Goal: Book appointment/travel/reservation

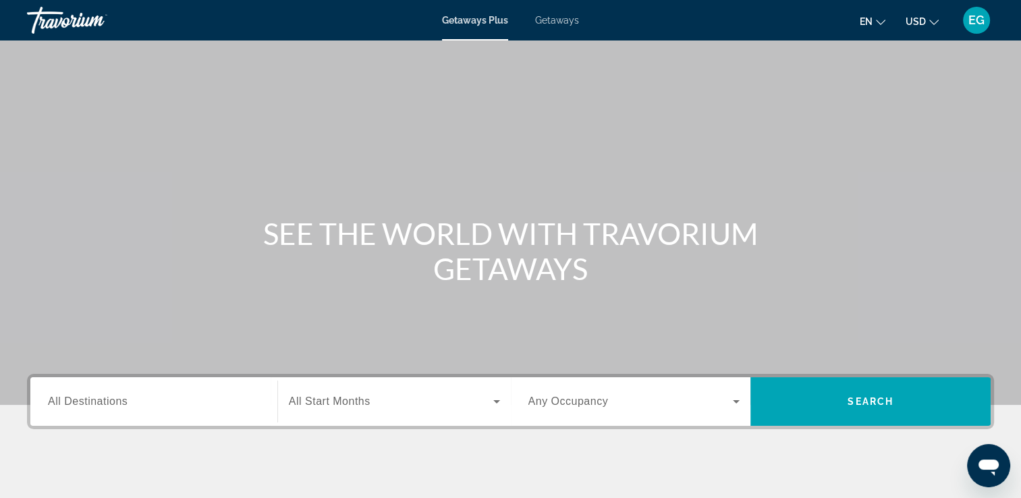
click at [112, 402] on span "All Destinations" at bounding box center [88, 401] width 80 height 11
click at [112, 402] on input "Destination All Destinations" at bounding box center [154, 402] width 212 height 16
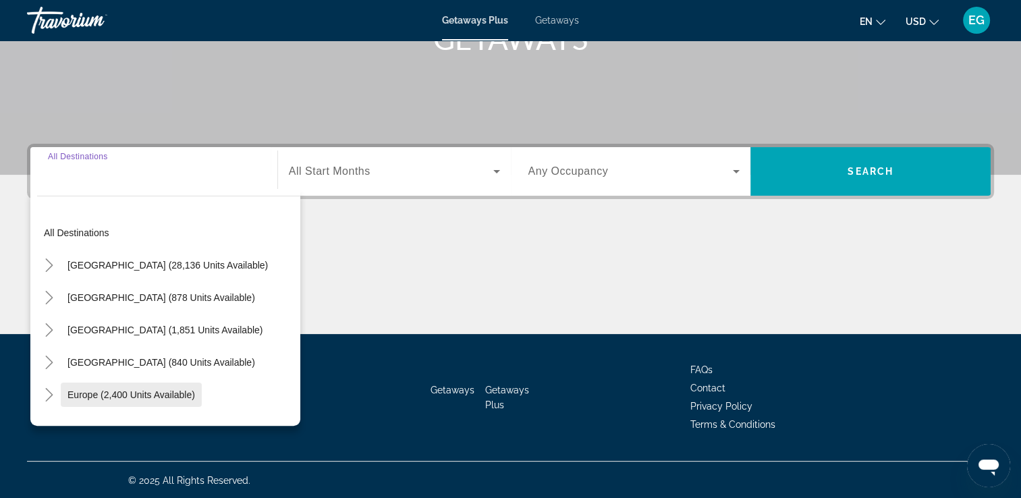
scroll to position [231, 0]
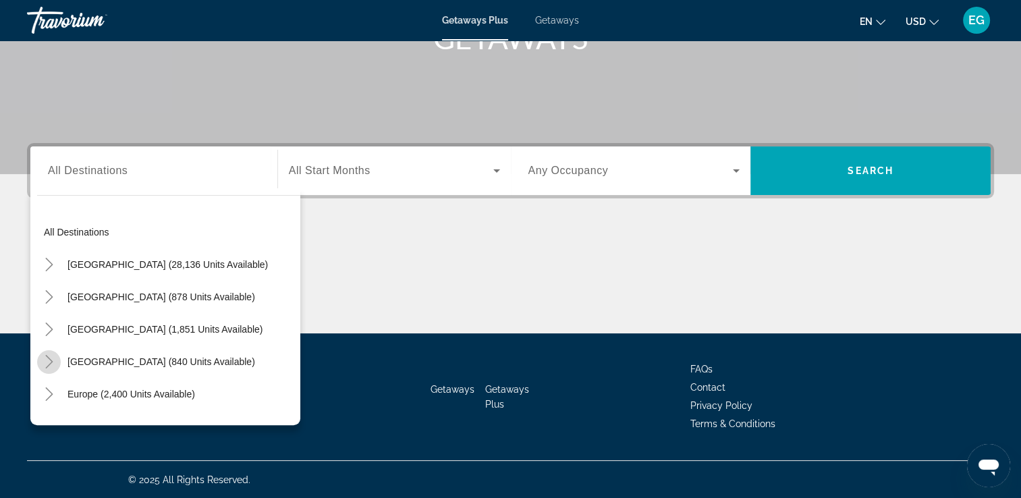
click at [54, 357] on icon "Toggle Caribbean & Atlantic Islands (840 units available)" at bounding box center [49, 361] width 13 height 13
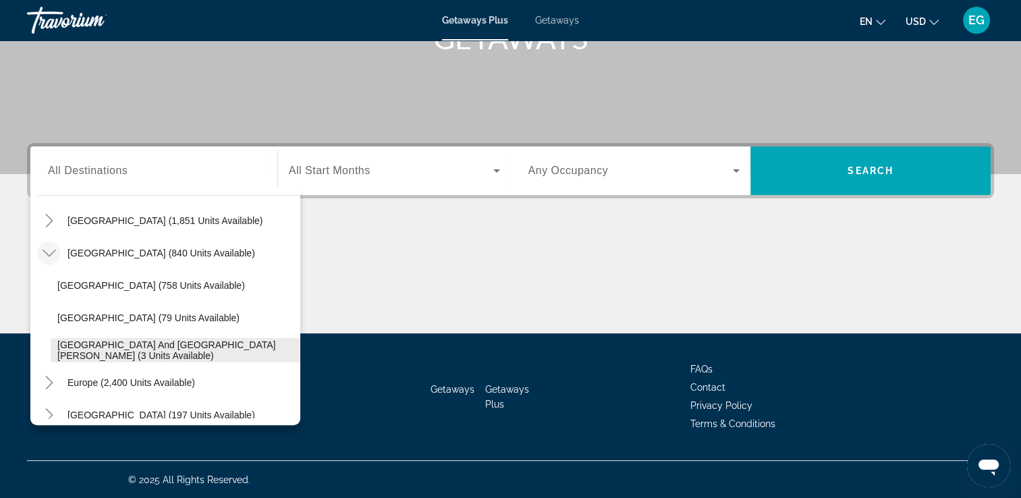
scroll to position [124, 0]
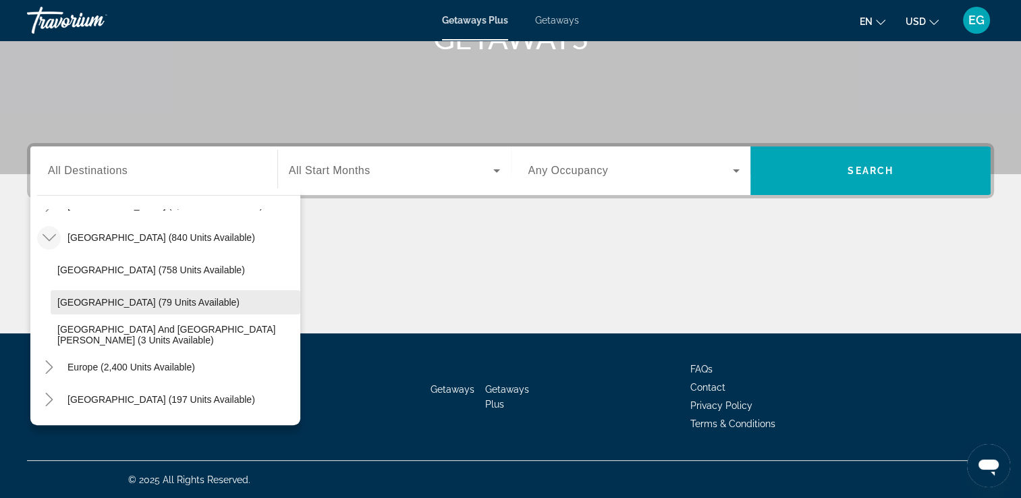
click at [70, 298] on span "[GEOGRAPHIC_DATA] (79 units available)" at bounding box center [148, 302] width 182 height 11
type input "**********"
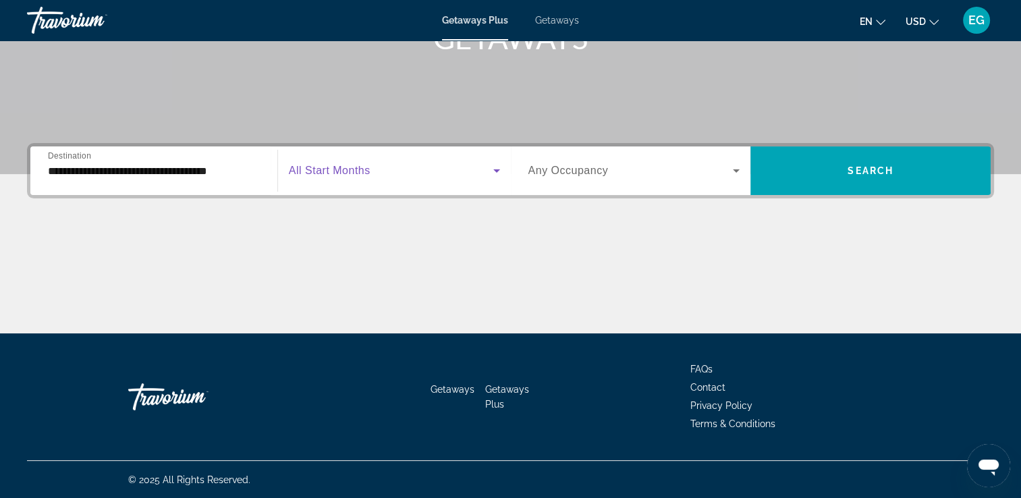
click at [496, 171] on icon "Search widget" at bounding box center [496, 170] width 7 height 3
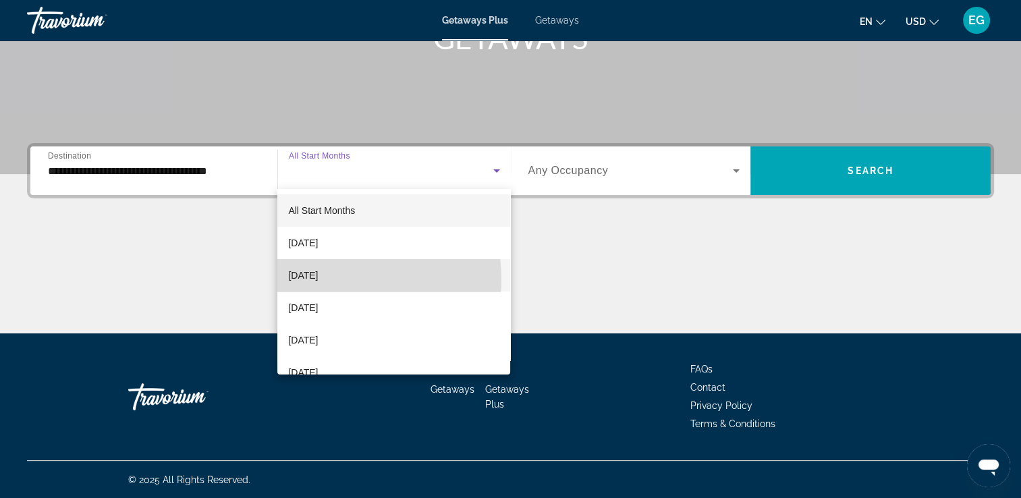
click at [318, 279] on span "[DATE]" at bounding box center [303, 275] width 30 height 16
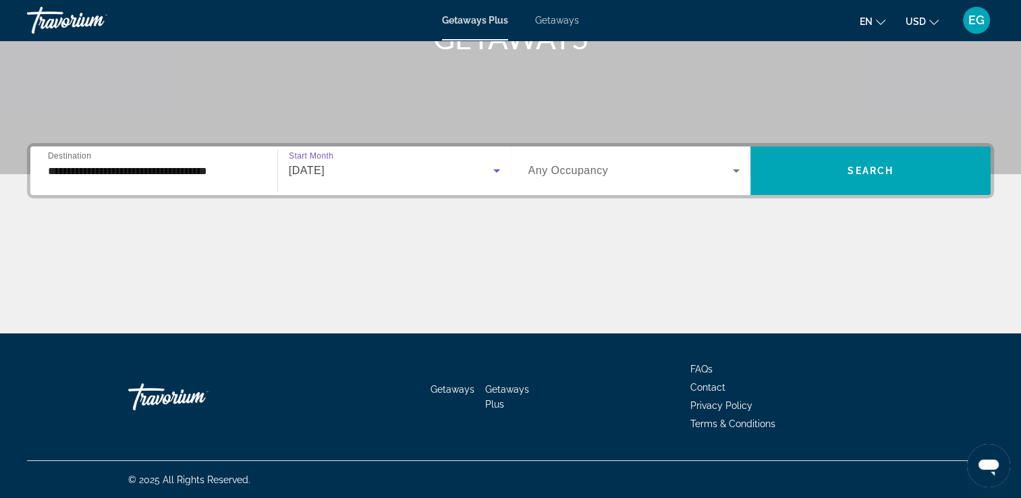
click at [574, 176] on div "Occupancy Any Occupancy" at bounding box center [634, 171] width 212 height 38
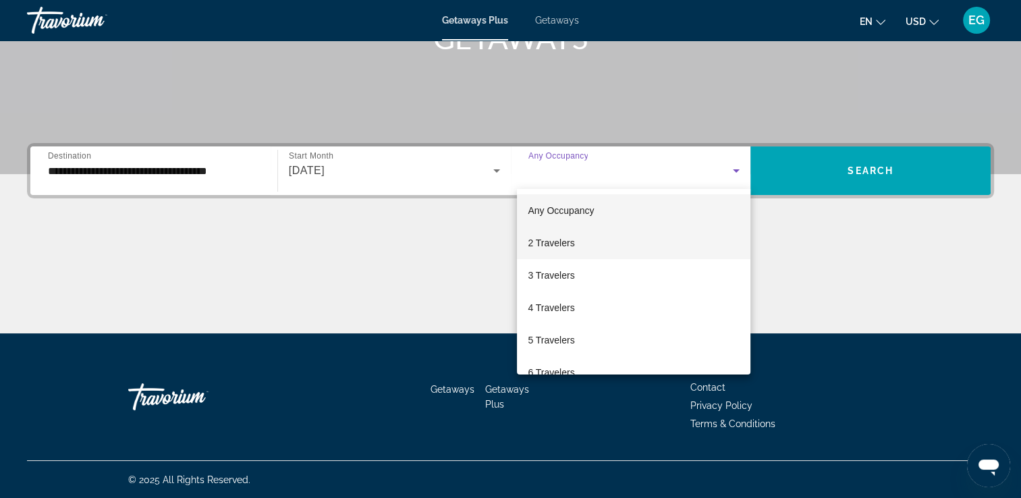
click at [596, 239] on mat-option "2 Travelers" at bounding box center [634, 243] width 234 height 32
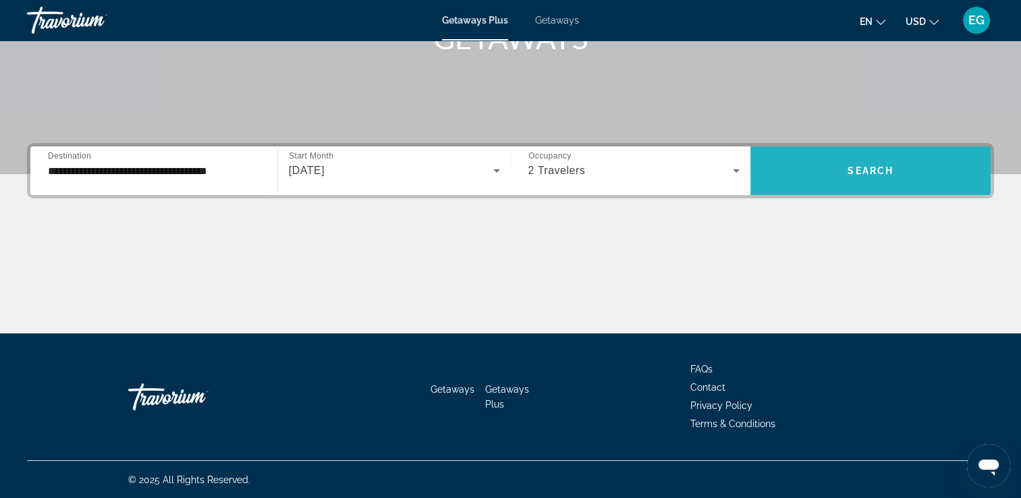
click at [869, 174] on span "Search" at bounding box center [871, 170] width 46 height 11
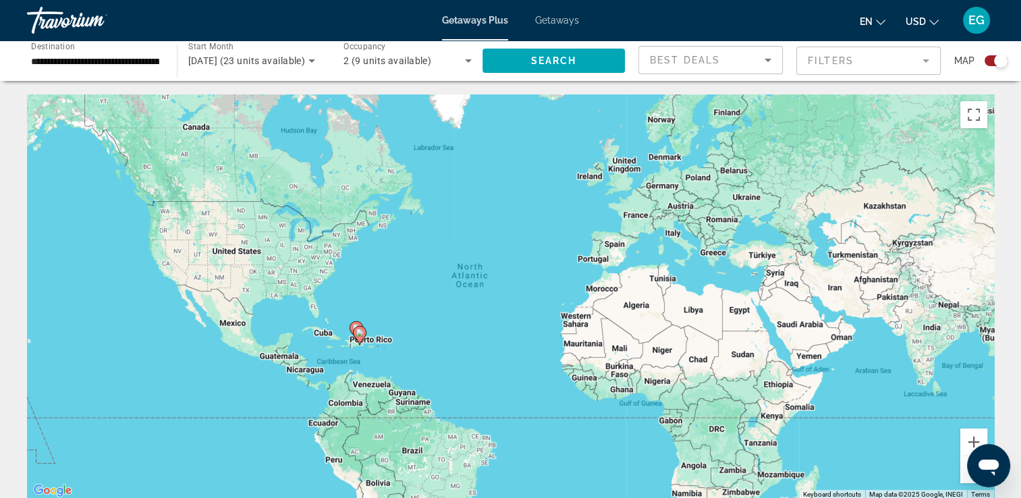
click at [467, 59] on icon "Search widget" at bounding box center [468, 61] width 16 height 16
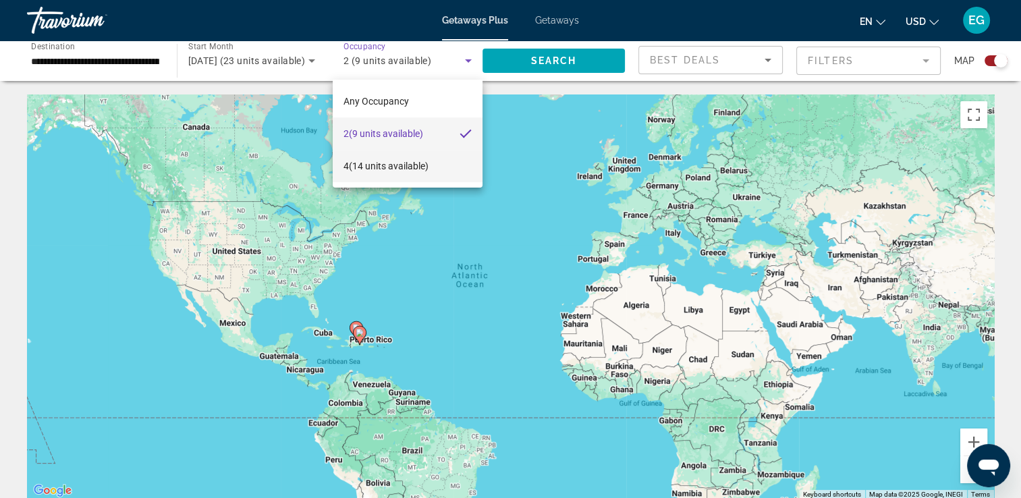
click at [383, 159] on span "4 (14 units available)" at bounding box center [386, 166] width 85 height 16
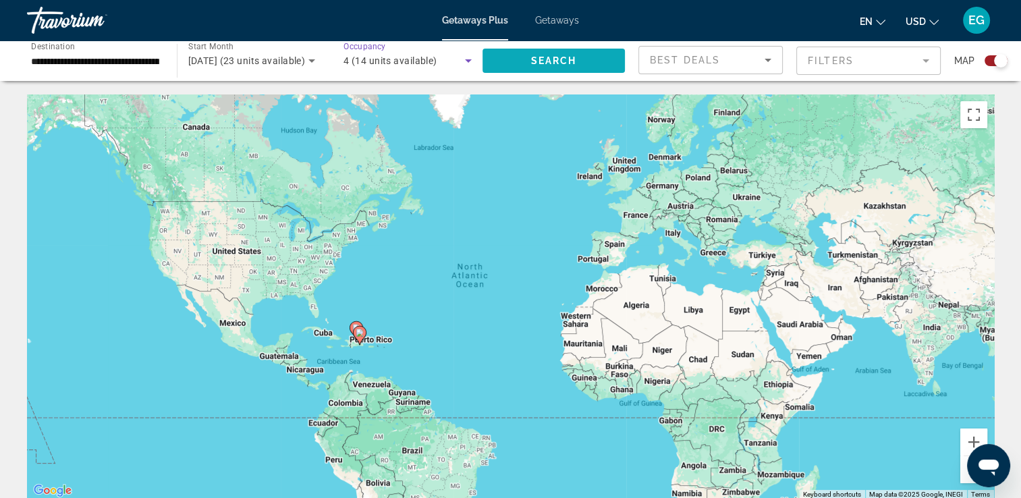
click at [560, 55] on span "Search" at bounding box center [554, 60] width 46 height 11
click at [978, 443] on button "Zoom in" at bounding box center [973, 442] width 27 height 27
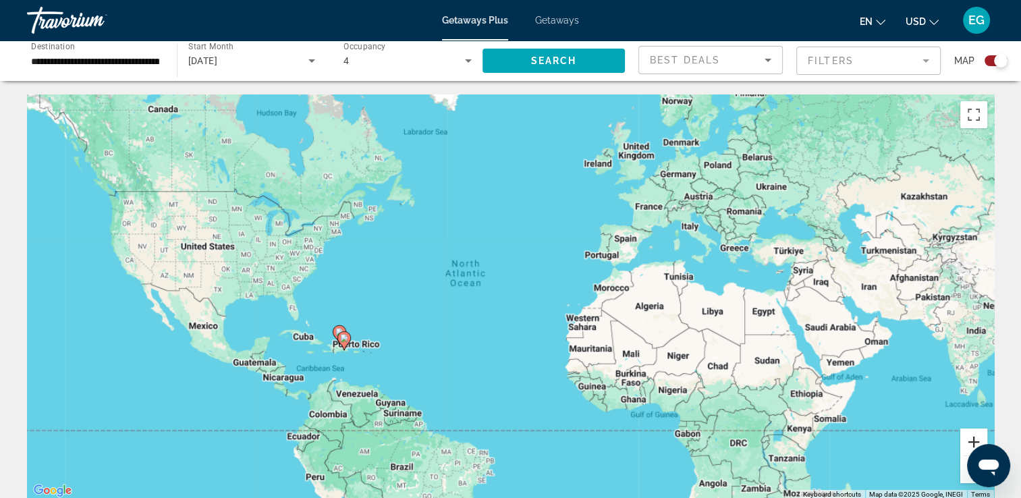
click at [978, 443] on button "Zoom in" at bounding box center [973, 442] width 27 height 27
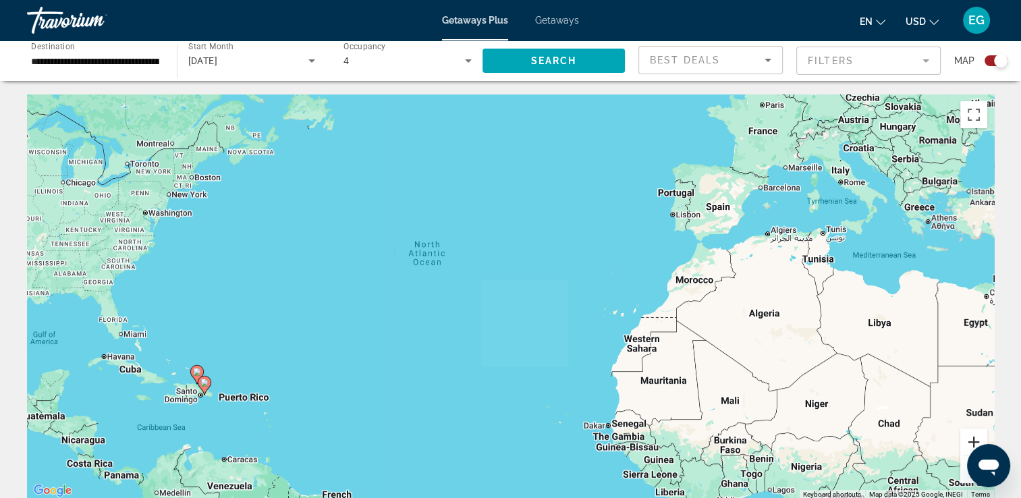
click at [978, 443] on button "Zoom in" at bounding box center [973, 442] width 27 height 27
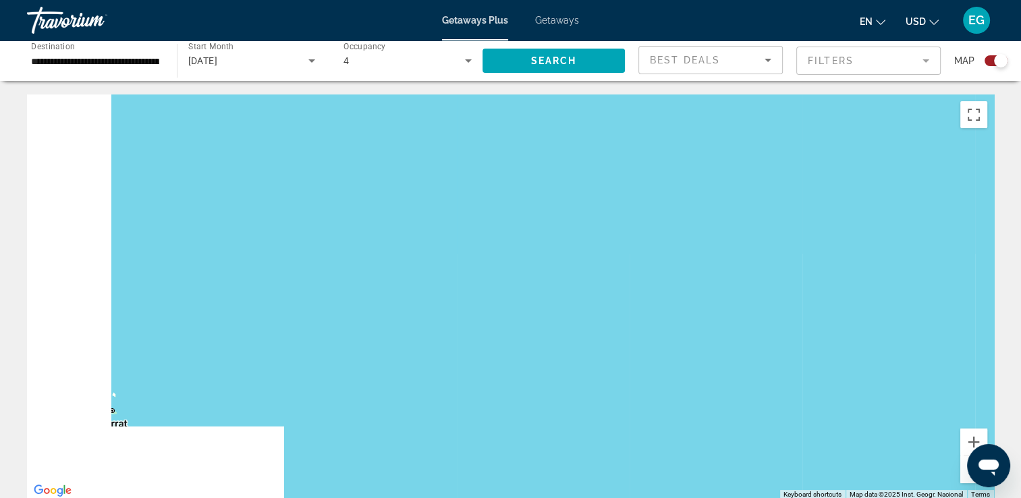
drag, startPoint x: 49, startPoint y: 432, endPoint x: 674, endPoint y: 90, distance: 713.1
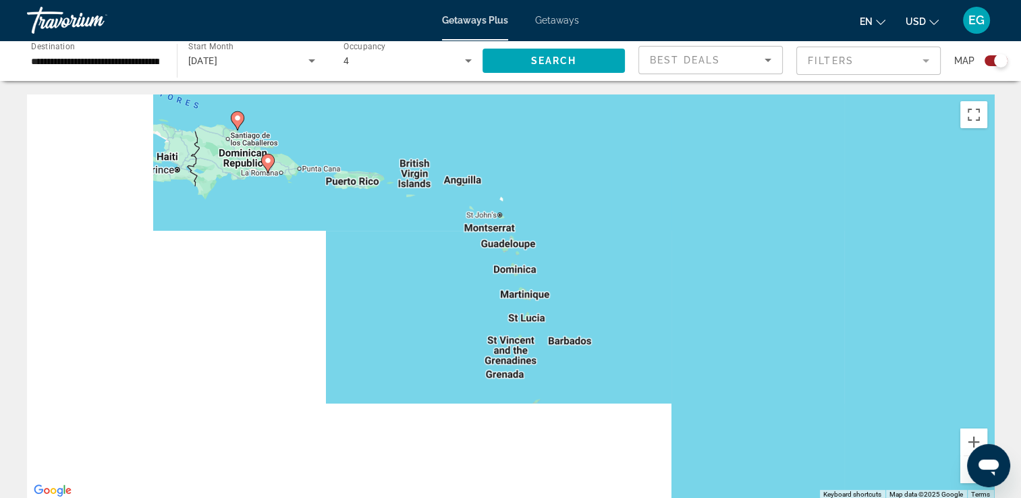
drag, startPoint x: 82, startPoint y: 309, endPoint x: 579, endPoint y: 93, distance: 541.7
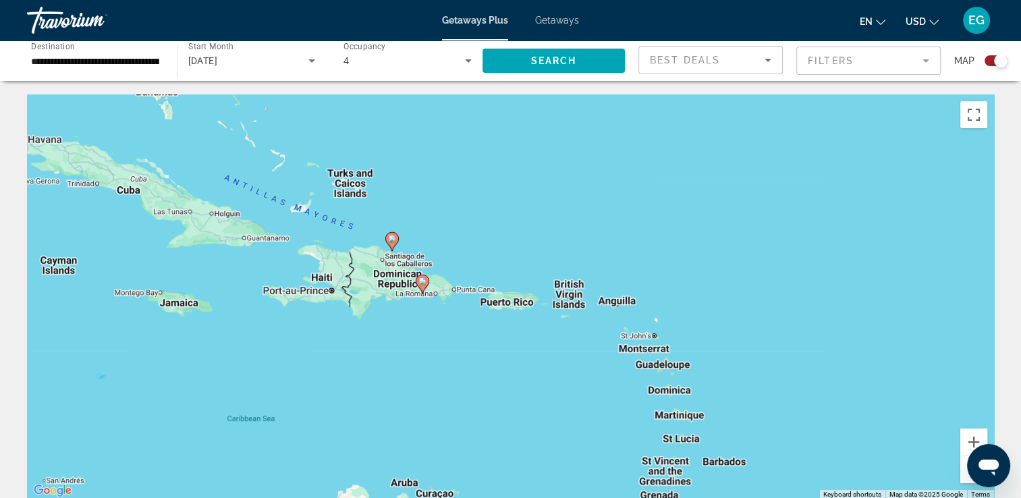
drag, startPoint x: 327, startPoint y: 271, endPoint x: 209, endPoint y: 390, distance: 167.0
click at [209, 390] on div "To activate drag with keyboard, press Alt + Enter. Once in keyboard drag state,…" at bounding box center [510, 296] width 967 height 405
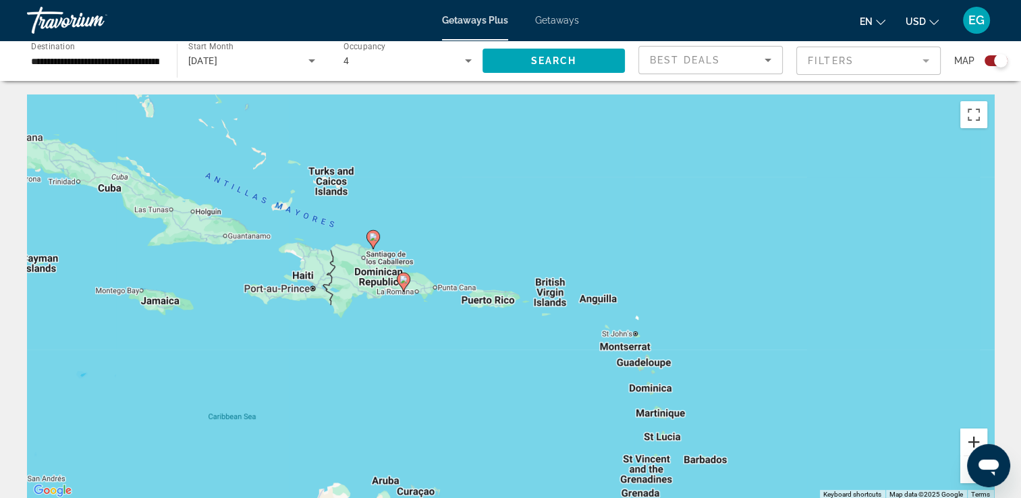
click at [967, 440] on button "Zoom in" at bounding box center [973, 442] width 27 height 27
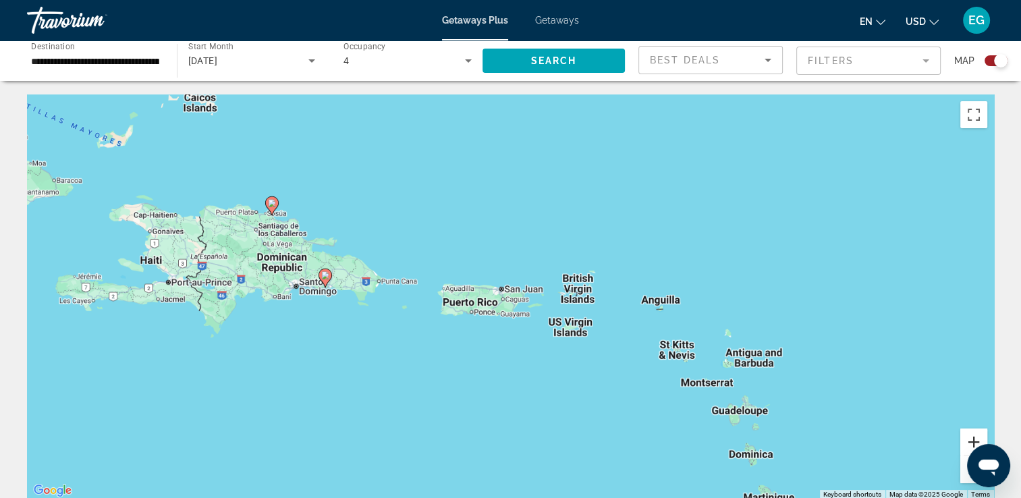
click at [967, 440] on button "Zoom in" at bounding box center [973, 442] width 27 height 27
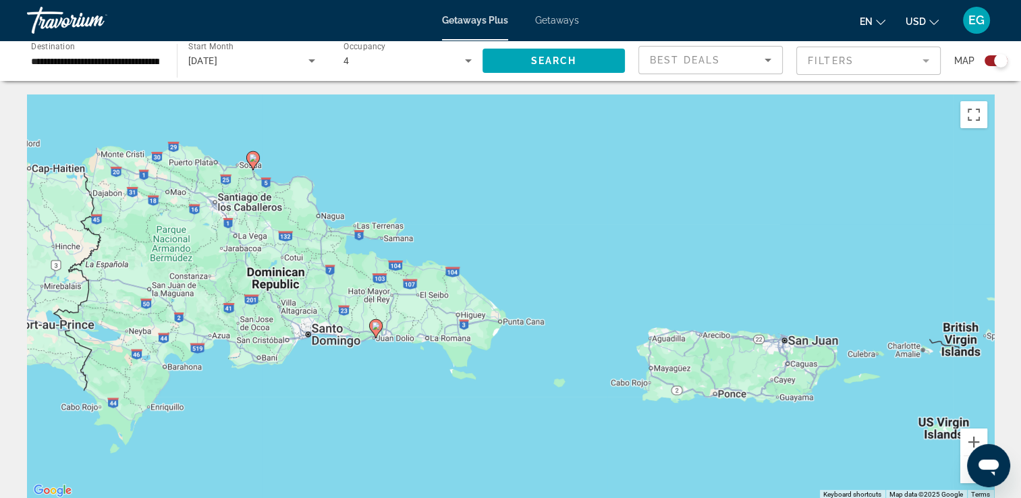
drag, startPoint x: 72, startPoint y: 433, endPoint x: 367, endPoint y: 491, distance: 301.3
click at [367, 493] on div "To activate drag with keyboard, press Alt + Enter. Once in keyboard drag state,…" at bounding box center [510, 296] width 967 height 405
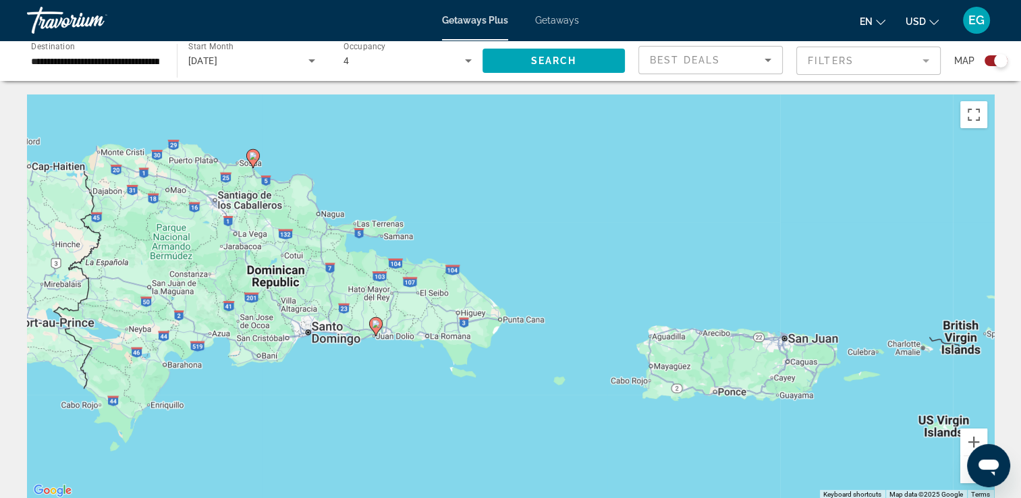
click at [1002, 60] on div "Search widget" at bounding box center [1000, 60] width 13 height 13
click at [1002, 60] on div "Search widget" at bounding box center [996, 60] width 23 height 11
click at [1000, 59] on div "Search widget" at bounding box center [1000, 60] width 13 height 13
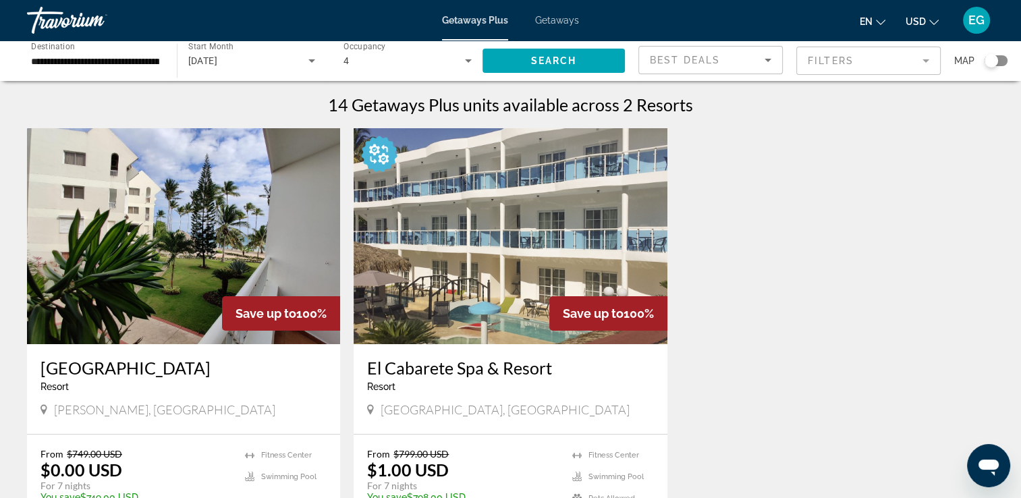
click at [84, 302] on img "Main content" at bounding box center [183, 236] width 313 height 216
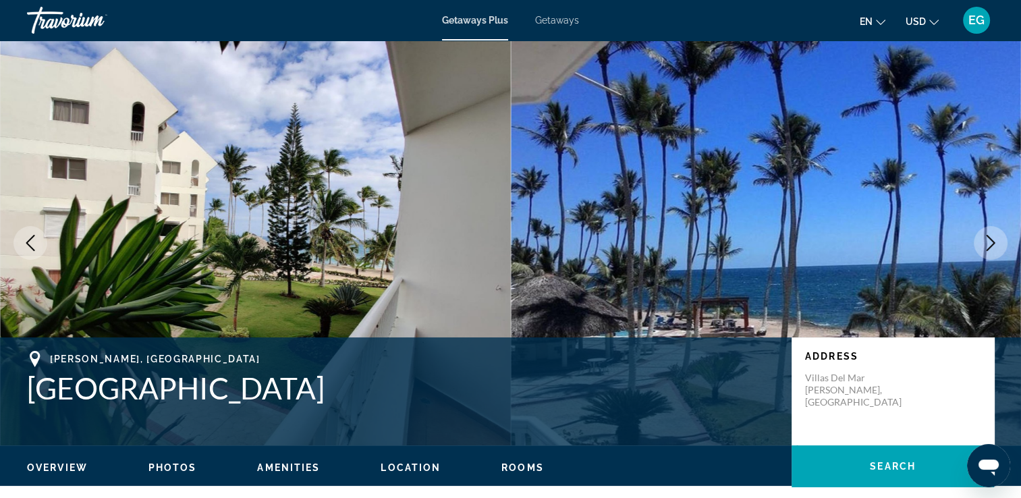
click at [985, 248] on icon "Next image" at bounding box center [991, 243] width 16 height 16
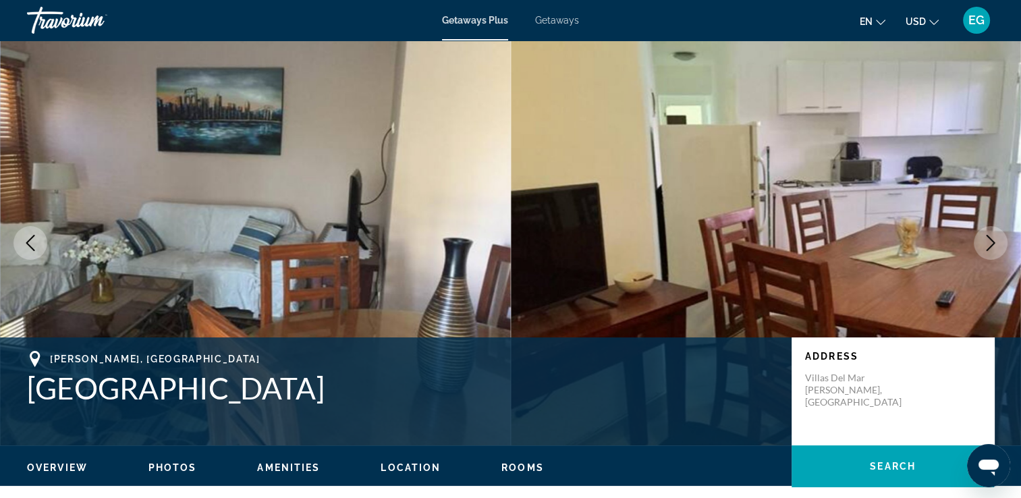
click at [985, 248] on icon "Next image" at bounding box center [991, 243] width 16 height 16
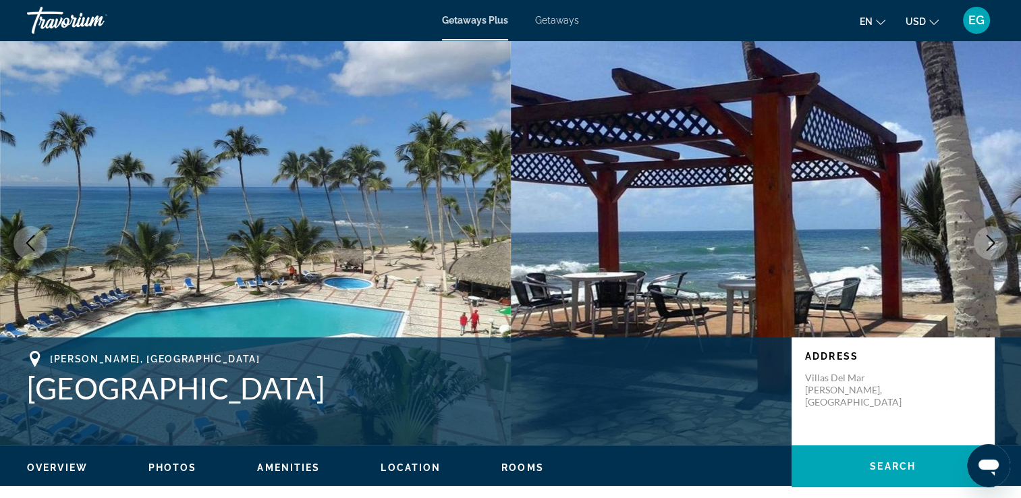
click at [980, 246] on button "Next image" at bounding box center [991, 243] width 34 height 34
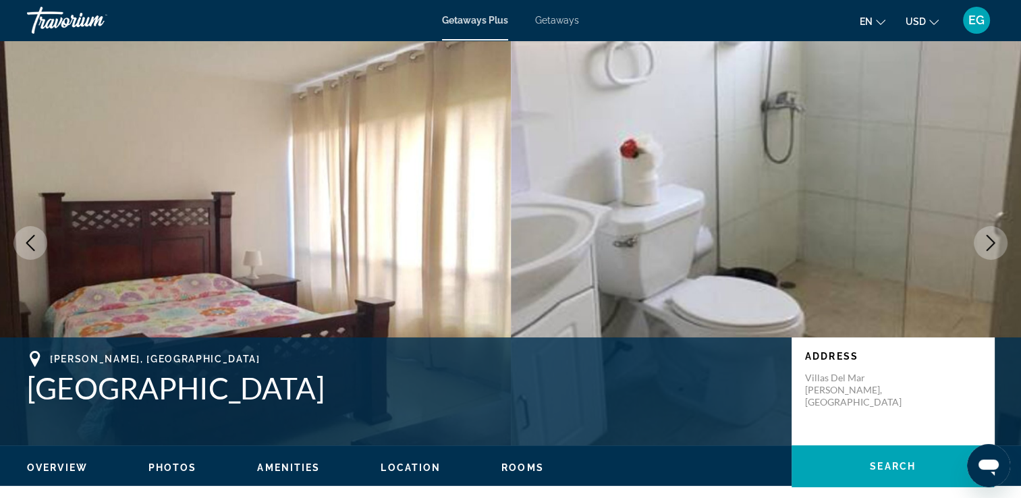
click at [980, 246] on button "Next image" at bounding box center [991, 243] width 34 height 34
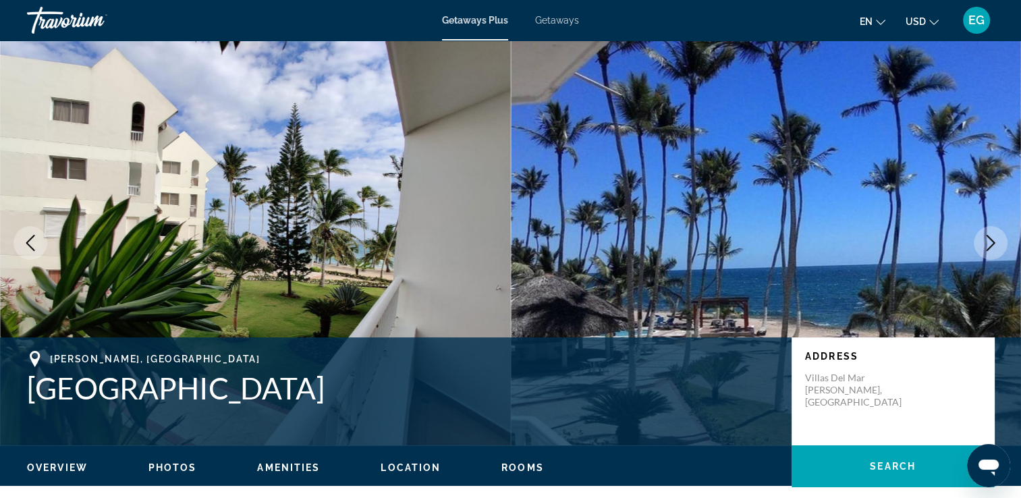
click at [980, 246] on button "Next image" at bounding box center [991, 243] width 34 height 34
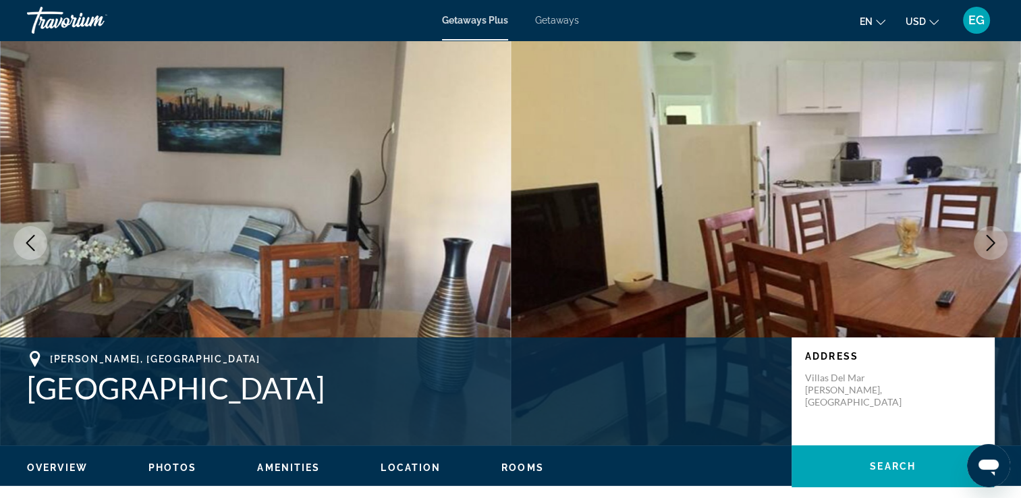
click at [541, 11] on div "Getaways Plus Getaways en English Español Français Italiano Português русский U…" at bounding box center [510, 20] width 1021 height 35
click at [543, 18] on span "Getaways" at bounding box center [557, 20] width 44 height 11
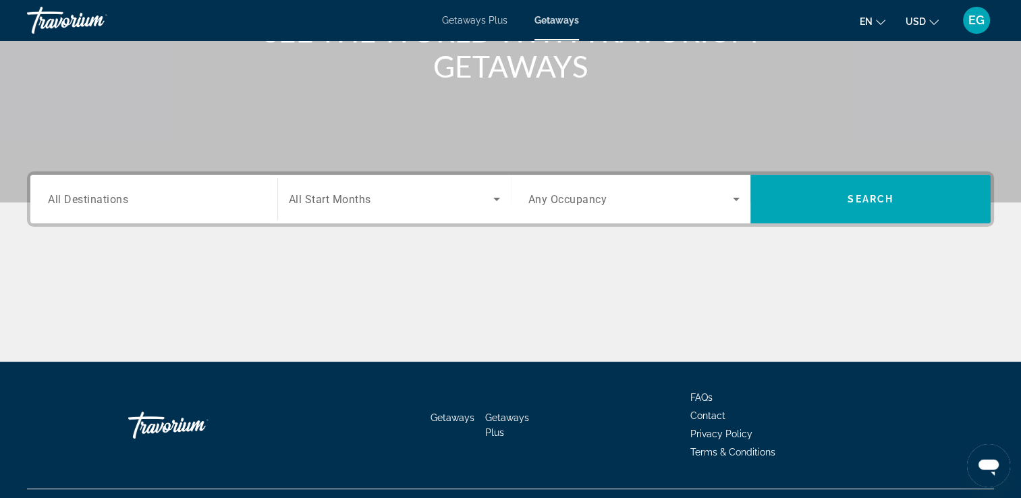
click at [173, 196] on input "Destination All Destinations" at bounding box center [154, 200] width 212 height 16
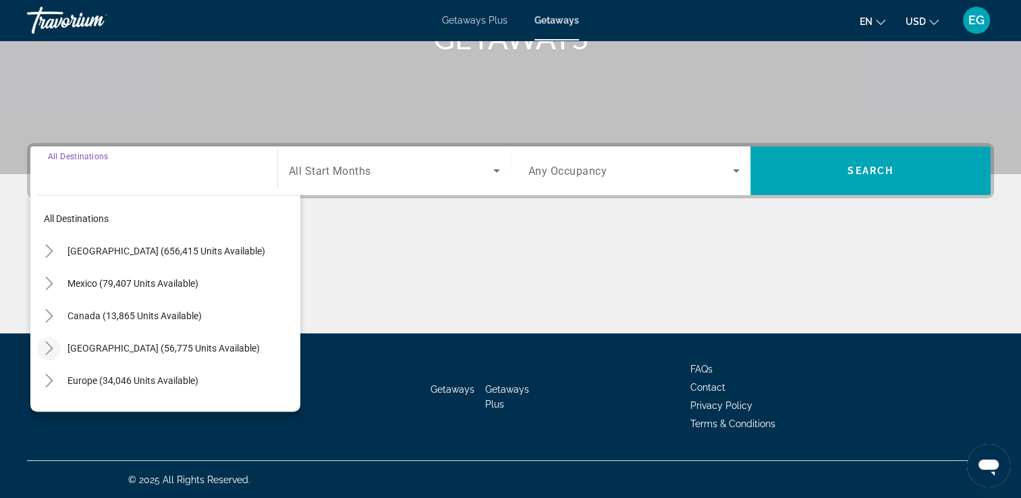
click at [46, 342] on icon "Toggle Caribbean & Atlantic Islands (56,775 units available)" at bounding box center [48, 348] width 7 height 13
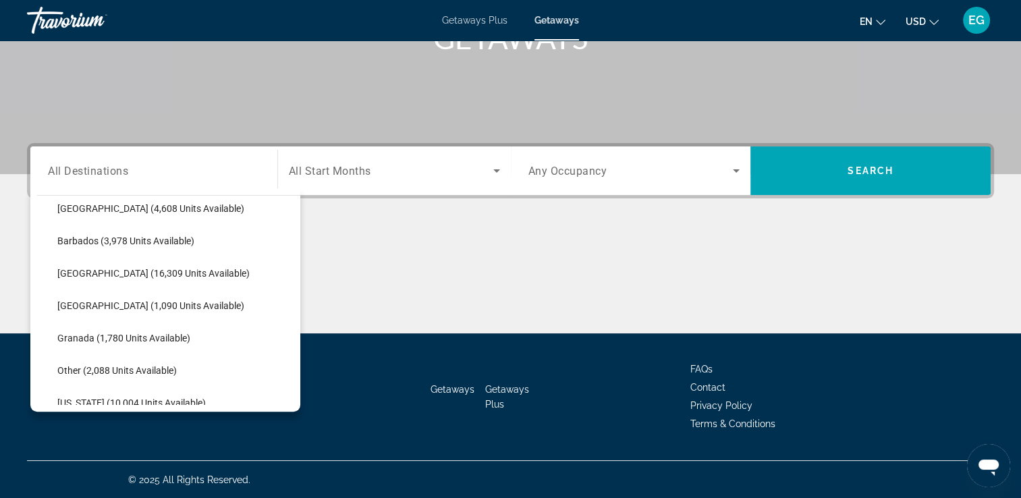
scroll to position [271, 0]
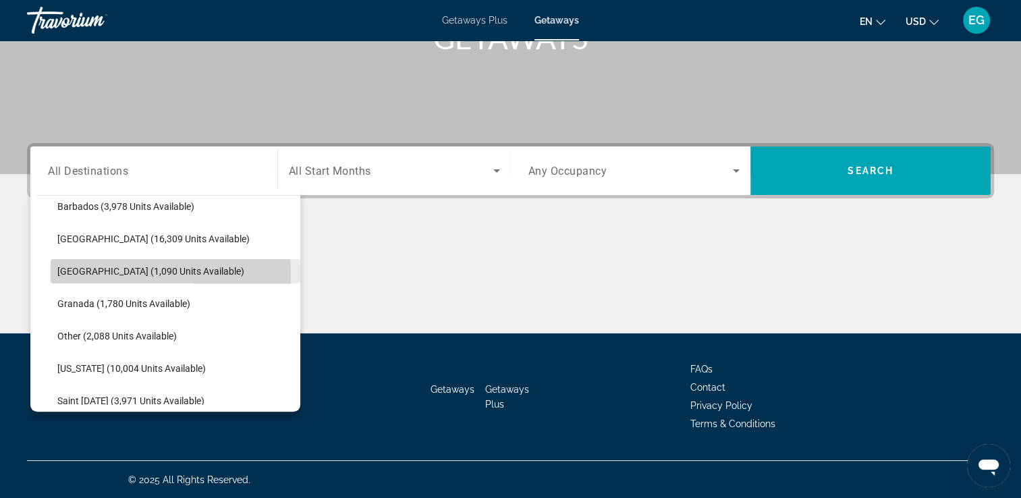
click at [70, 275] on span "[GEOGRAPHIC_DATA] (1,090 units available)" at bounding box center [150, 271] width 187 height 11
type input "**********"
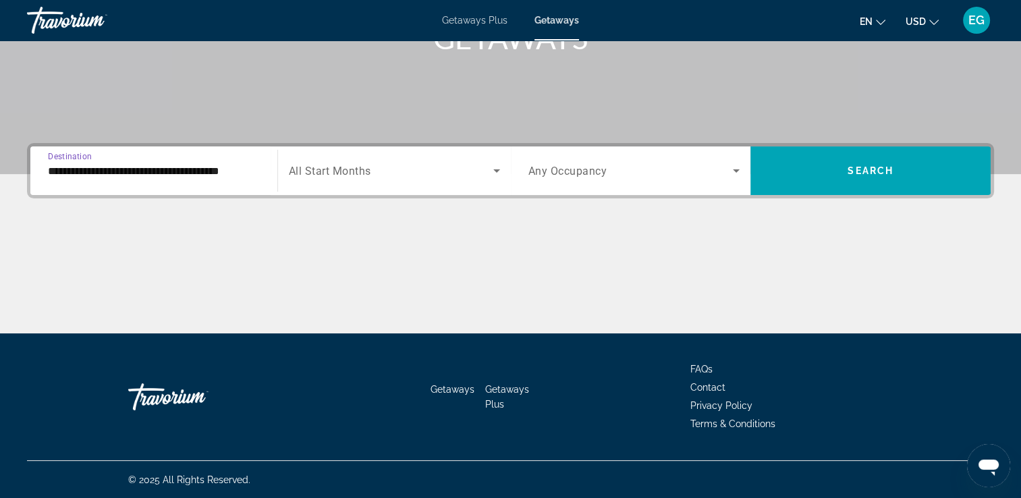
click at [366, 169] on span "All Start Months" at bounding box center [330, 171] width 82 height 13
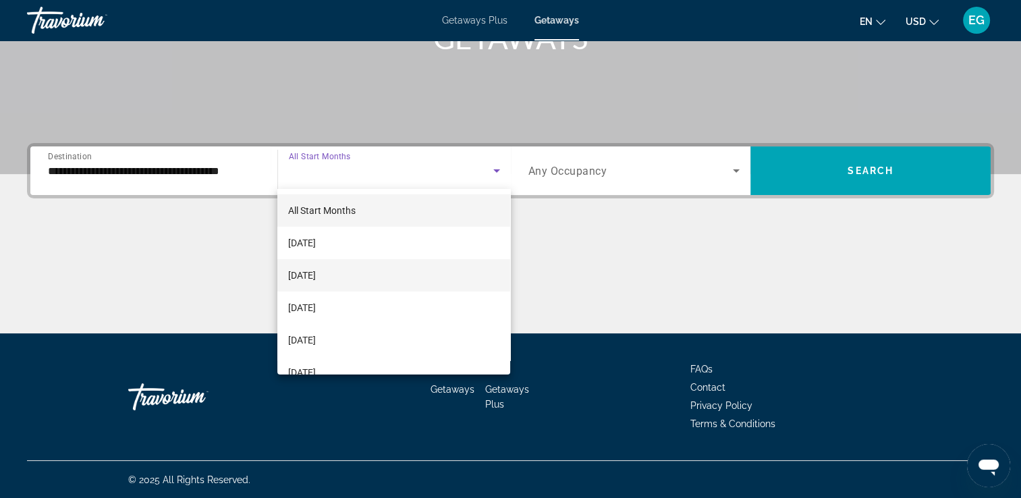
click at [370, 279] on mat-option "[DATE]" at bounding box center [393, 275] width 233 height 32
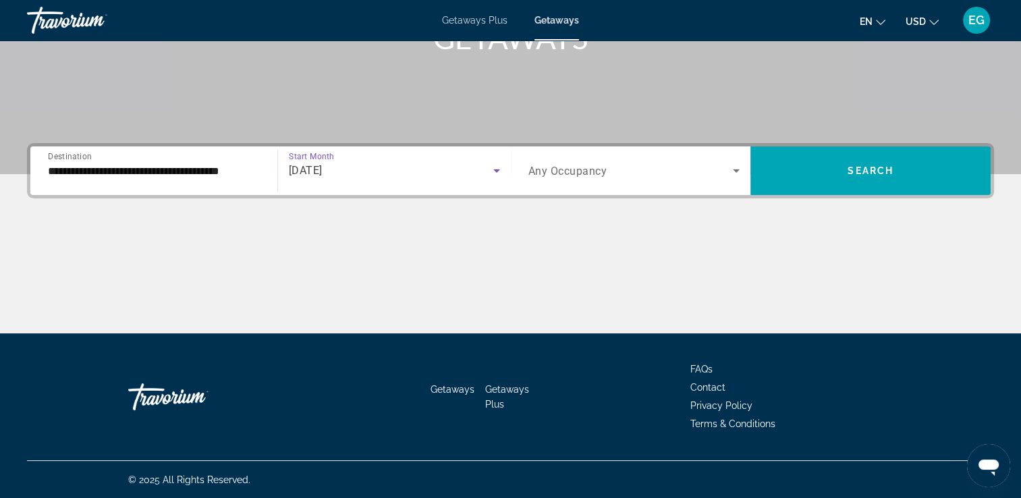
click at [601, 176] on span "Any Occupancy" at bounding box center [567, 171] width 79 height 13
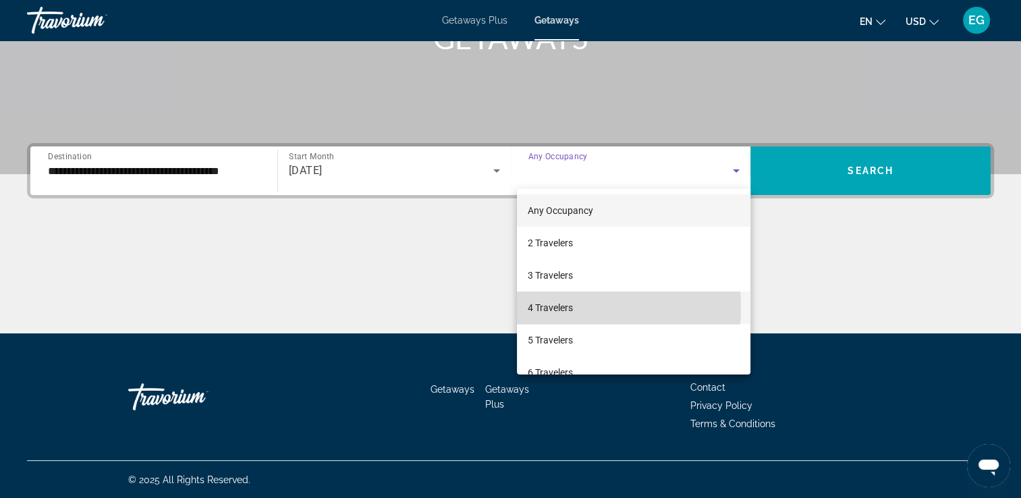
click at [556, 308] on span "4 Travelers" at bounding box center [550, 308] width 45 height 16
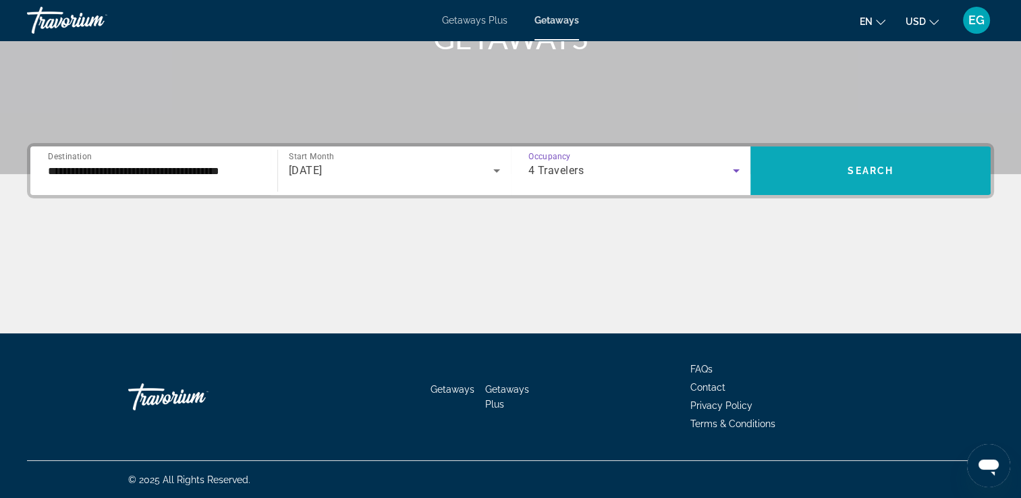
click at [807, 161] on span "Search widget" at bounding box center [871, 171] width 240 height 32
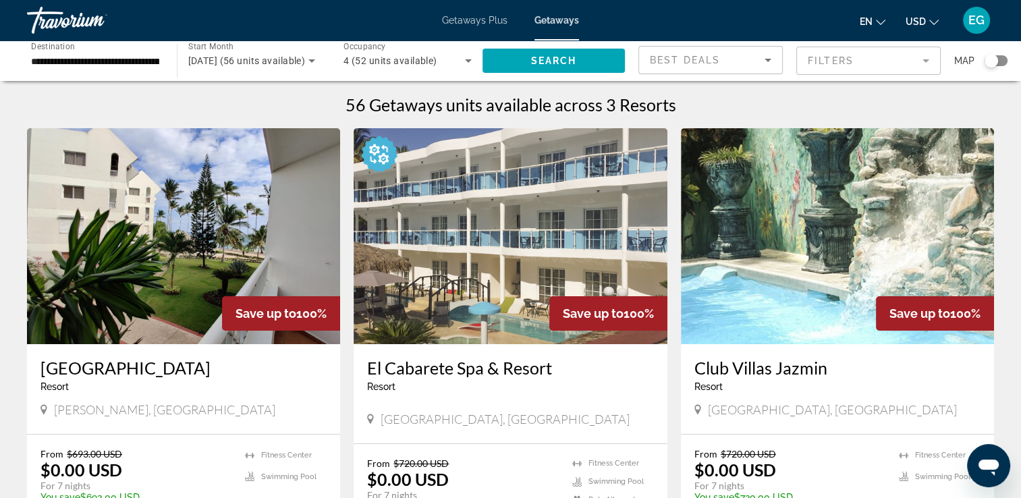
click at [850, 223] on img "Main content" at bounding box center [837, 236] width 313 height 216
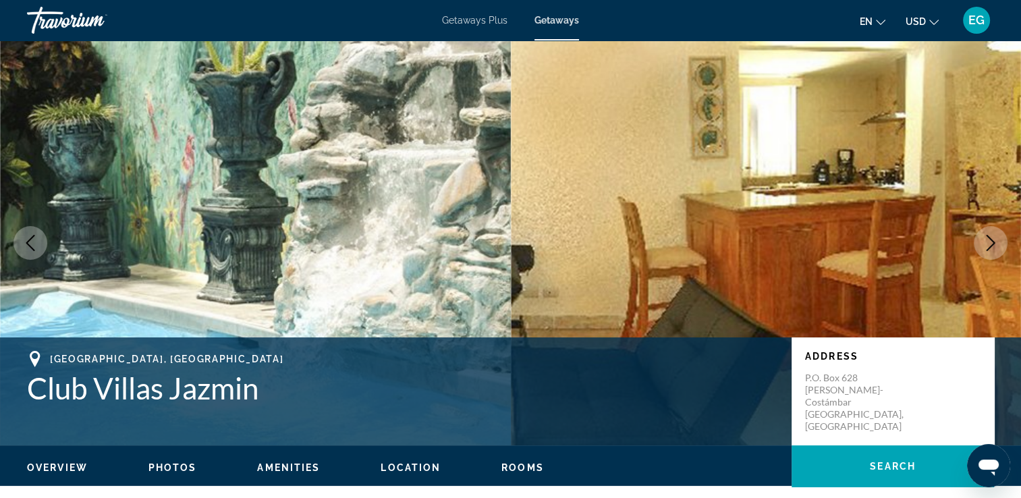
click at [989, 237] on icon "Next image" at bounding box center [991, 243] width 9 height 16
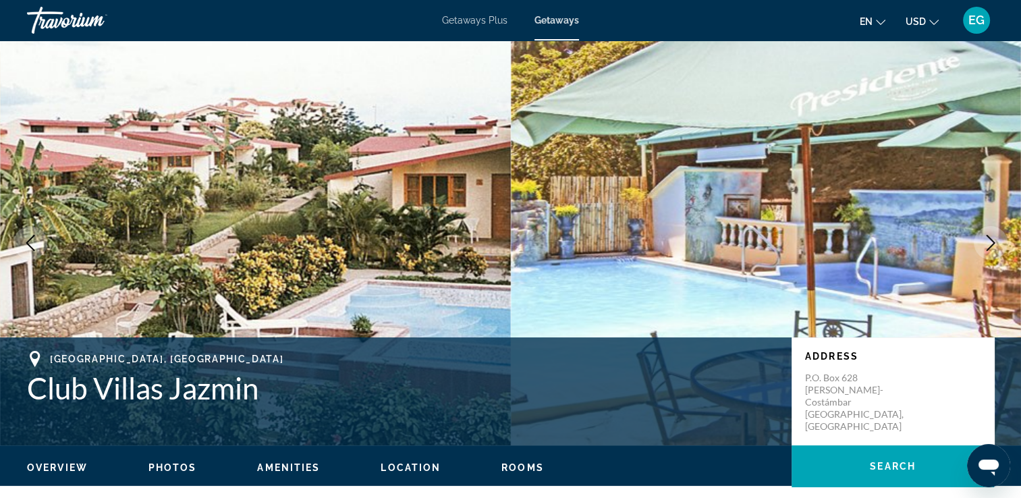
click at [983, 248] on icon "Next image" at bounding box center [991, 243] width 16 height 16
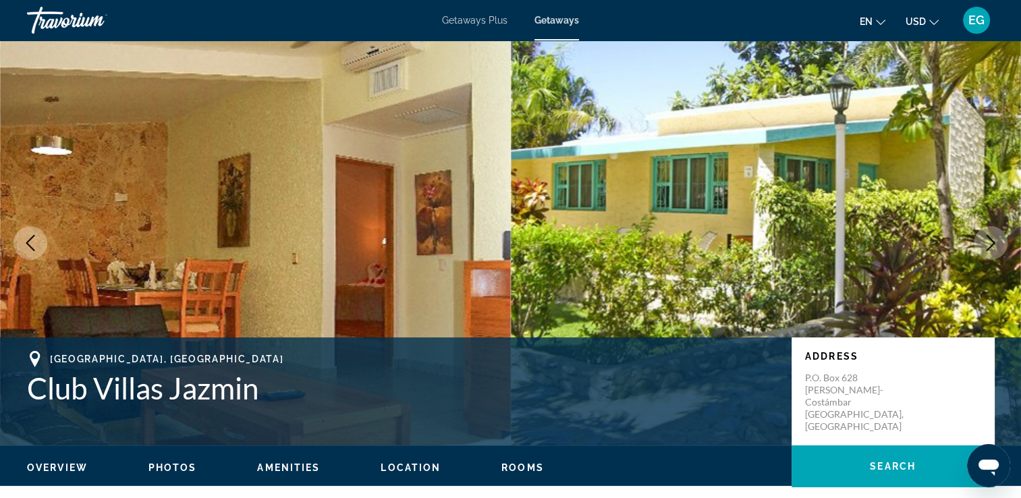
click at [983, 248] on icon "Next image" at bounding box center [991, 243] width 16 height 16
